Goal: Transaction & Acquisition: Purchase product/service

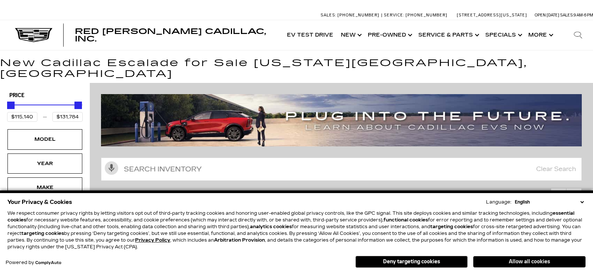
click at [535, 258] on button "Allow all cookies" at bounding box center [529, 262] width 112 height 11
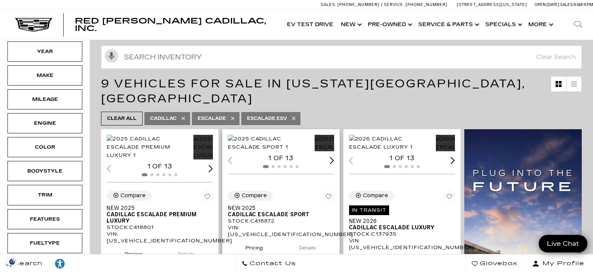
click at [256, 140] on img "1 / 2" at bounding box center [269, 143] width 83 height 16
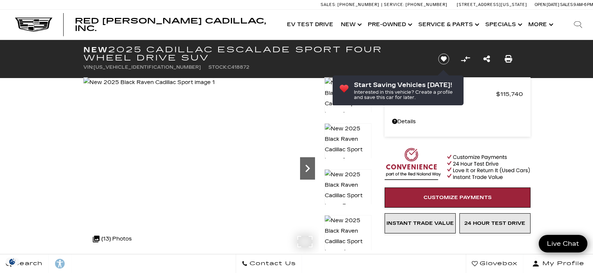
click at [306, 170] on icon "Next" at bounding box center [307, 168] width 15 height 15
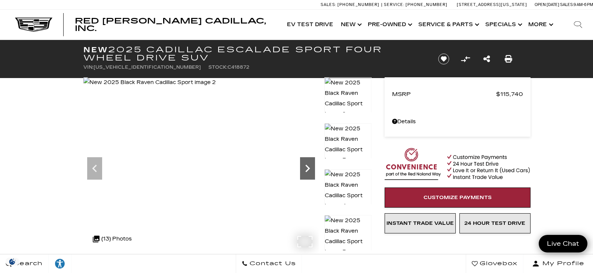
click at [307, 169] on icon "Next" at bounding box center [307, 168] width 15 height 15
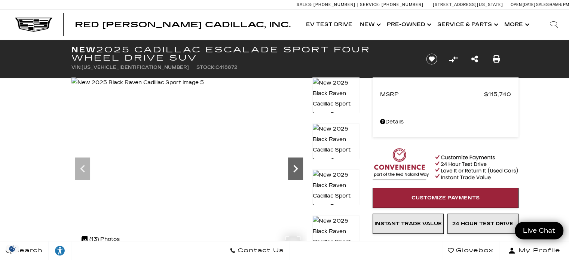
click at [299, 170] on icon "Next" at bounding box center [295, 168] width 15 height 15
click at [297, 166] on icon "Next" at bounding box center [295, 168] width 15 height 15
click at [298, 168] on icon "Next" at bounding box center [295, 168] width 15 height 15
click at [299, 173] on icon "Next" at bounding box center [295, 168] width 15 height 15
click at [298, 170] on icon "Next" at bounding box center [295, 168] width 15 height 15
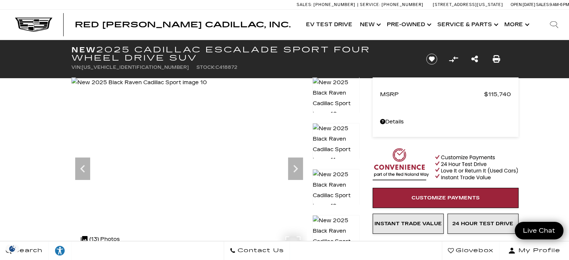
click at [190, 88] on img at bounding box center [138, 82] width 135 height 10
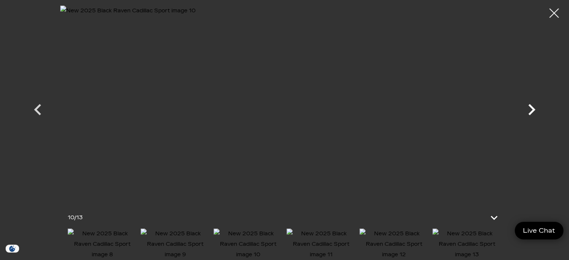
click at [532, 109] on icon "Next" at bounding box center [531, 109] width 7 height 11
click at [532, 108] on icon "Next" at bounding box center [531, 109] width 7 height 11
click at [532, 111] on icon "Next" at bounding box center [531, 109] width 7 height 11
click at [532, 111] on div at bounding box center [285, 103] width 524 height 195
click at [551, 11] on div at bounding box center [554, 13] width 19 height 19
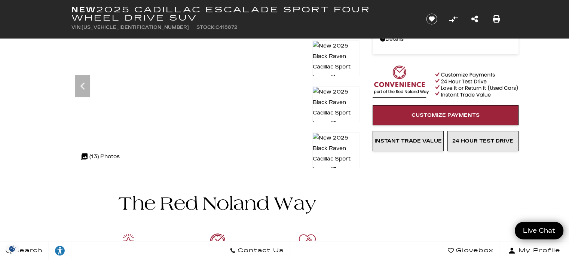
scroll to position [112, 0]
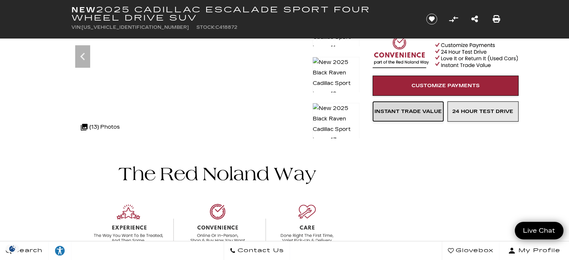
click at [411, 109] on span "Instant Trade Value" at bounding box center [407, 111] width 67 height 6
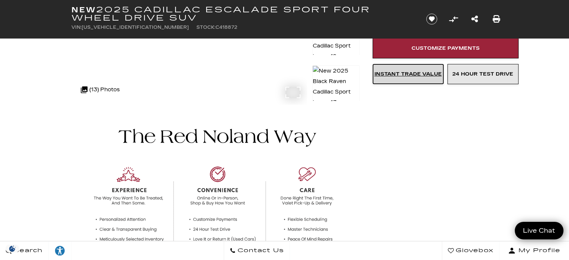
scroll to position [187, 0]
